Goal: Task Accomplishment & Management: Complete application form

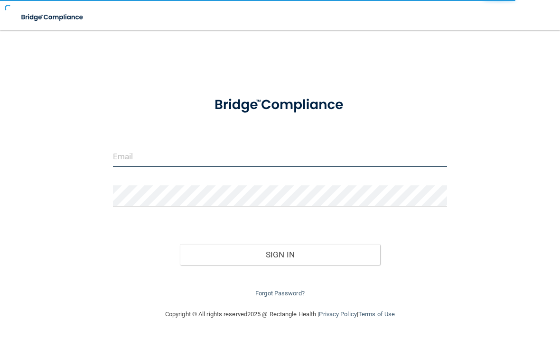
click at [316, 153] on input "email" at bounding box center [280, 156] width 334 height 21
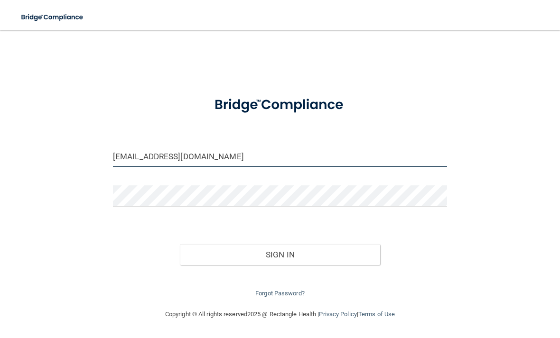
type input "[EMAIL_ADDRESS][DOMAIN_NAME]"
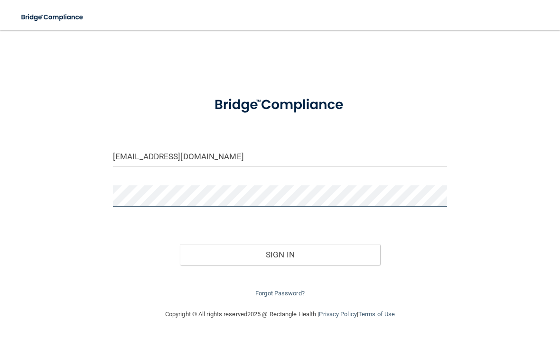
click at [279, 252] on button "Sign In" at bounding box center [280, 254] width 200 height 21
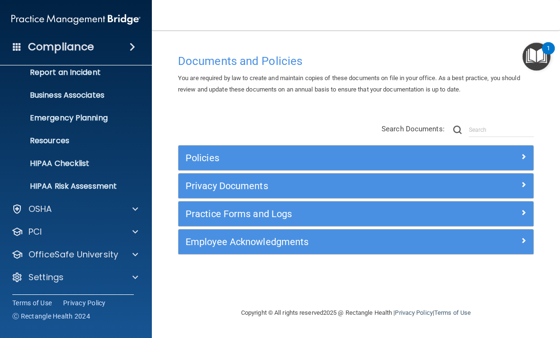
scroll to position [56, 0]
click at [130, 276] on div at bounding box center [134, 277] width 24 height 11
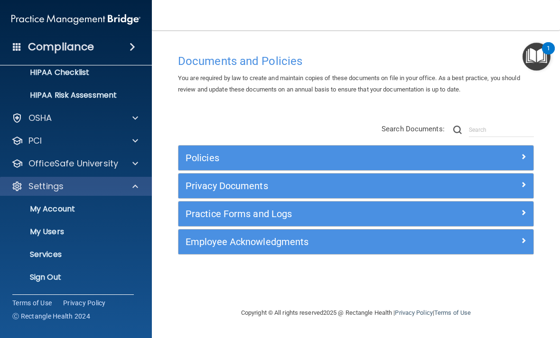
scroll to position [147, 0]
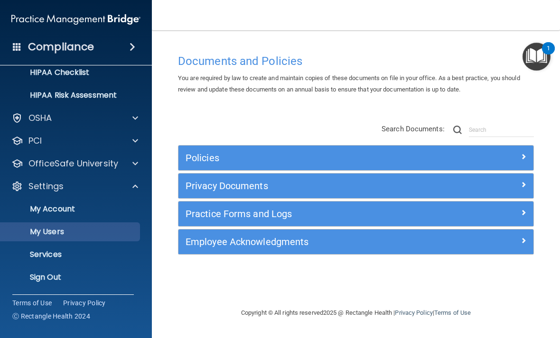
click at [64, 230] on p "My Users" at bounding box center [71, 231] width 130 height 9
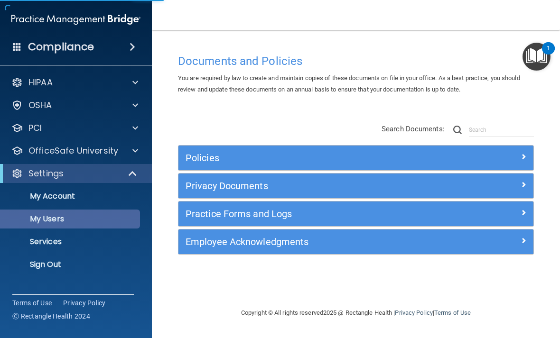
select select "20"
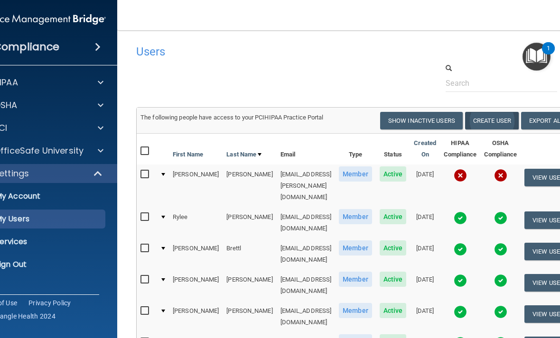
click at [509, 122] on button "Create User" at bounding box center [492, 121] width 54 height 18
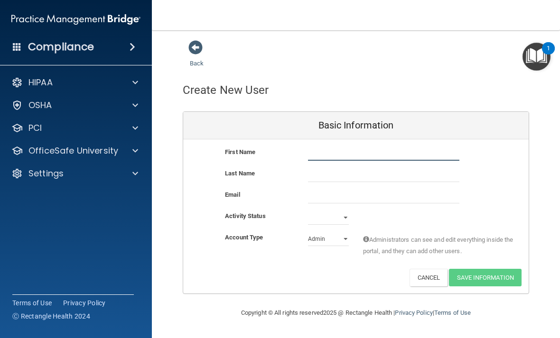
click at [369, 152] on input "text" at bounding box center [383, 154] width 151 height 14
type input "[PERSON_NAME]"
click at [389, 164] on div "First Name [PERSON_NAME]" at bounding box center [355, 157] width 345 height 21
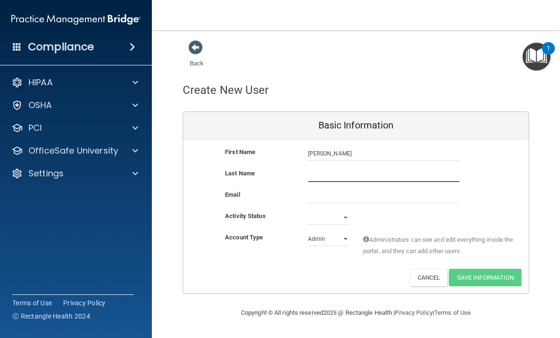
click at [383, 176] on input "text" at bounding box center [383, 175] width 151 height 14
type input "Kharoshka"
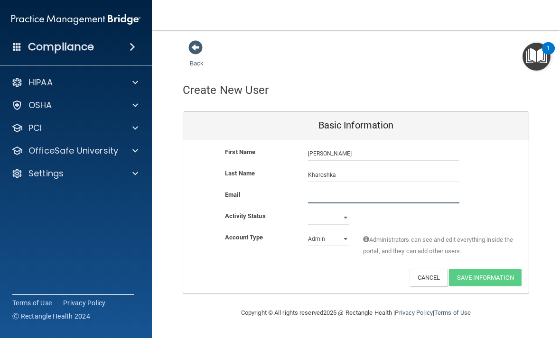
click at [351, 192] on input "email" at bounding box center [383, 196] width 151 height 14
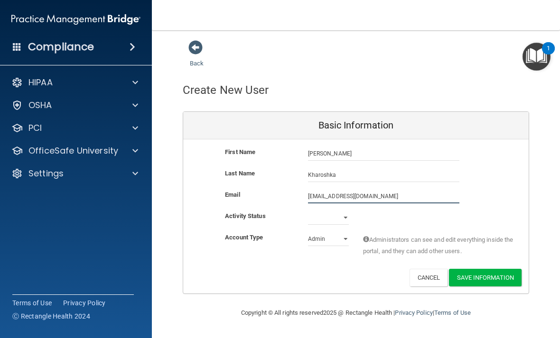
type input "[EMAIL_ADDRESS][DOMAIN_NAME]"
click at [346, 211] on select "Active Inactive" at bounding box center [328, 218] width 41 height 14
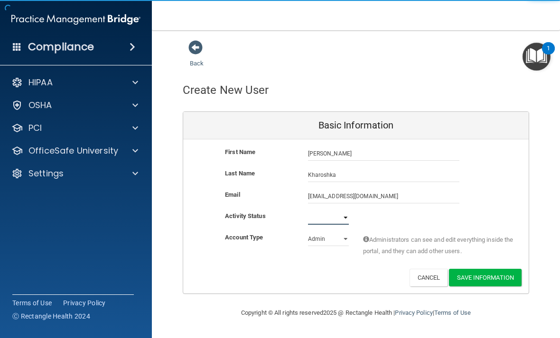
select select "active"
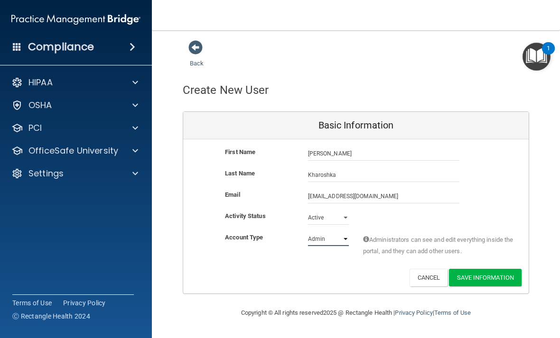
click at [334, 234] on select "Admin Member" at bounding box center [328, 239] width 41 height 14
select select "practice_member"
click at [493, 276] on button "Save Information" at bounding box center [485, 278] width 73 height 18
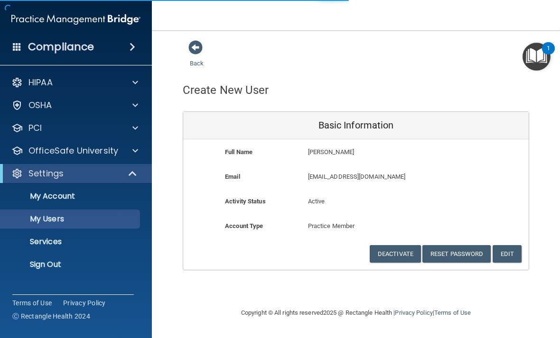
select select "20"
